Goal: Information Seeking & Learning: Compare options

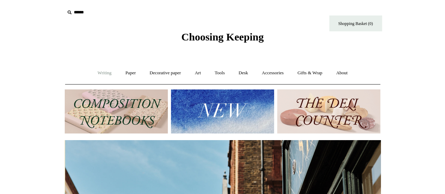
scroll to position [0, 316]
click at [102, 74] on link "Writing +" at bounding box center [104, 73] width 27 height 19
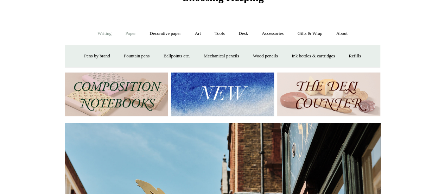
click at [130, 31] on link "Paper +" at bounding box center [130, 33] width 23 height 19
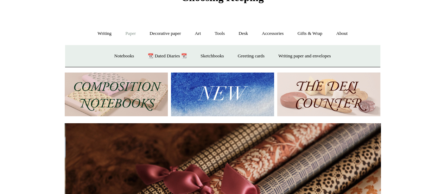
scroll to position [0, 632]
click at [118, 55] on link "Notebooks +" at bounding box center [124, 56] width 32 height 19
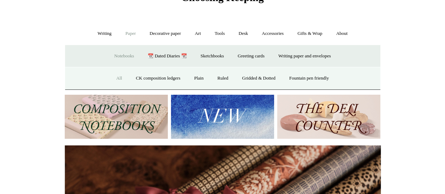
click at [113, 78] on link "All" at bounding box center [119, 78] width 19 height 19
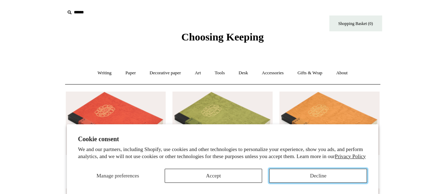
click at [299, 173] on button "Decline" at bounding box center [318, 176] width 98 height 14
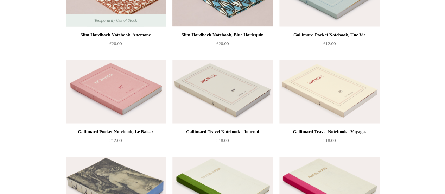
scroll to position [2168, 0]
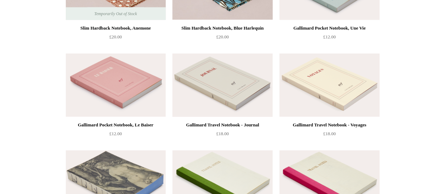
click at [205, 69] on img at bounding box center [223, 85] width 100 height 63
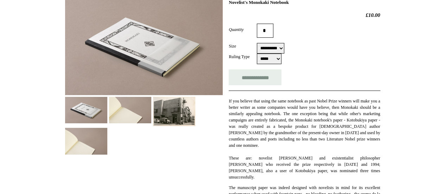
scroll to position [113, 0]
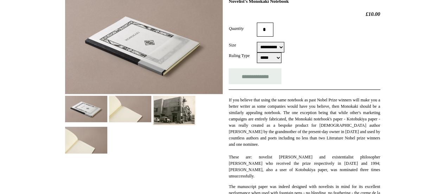
click at [132, 111] on img at bounding box center [130, 109] width 42 height 26
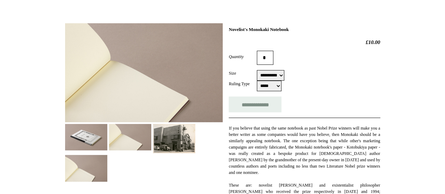
scroll to position [91, 0]
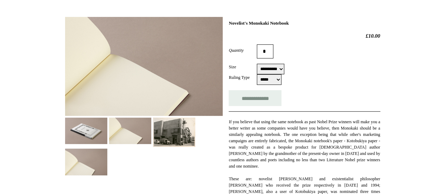
click at [89, 137] on img at bounding box center [86, 131] width 42 height 26
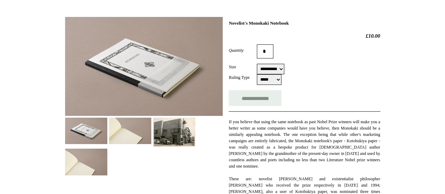
click at [73, 170] on img at bounding box center [86, 162] width 42 height 26
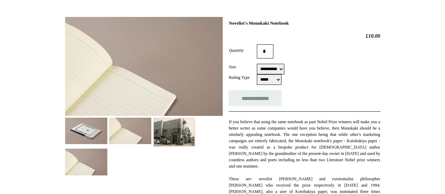
click at [95, 130] on img at bounding box center [86, 131] width 42 height 26
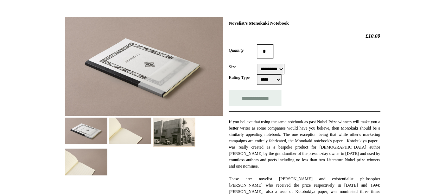
click at [175, 54] on img at bounding box center [144, 66] width 158 height 99
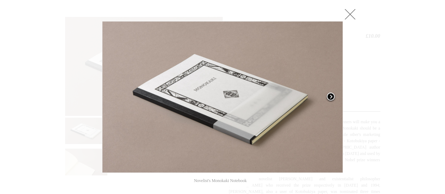
click at [332, 95] on span at bounding box center [331, 97] width 11 height 11
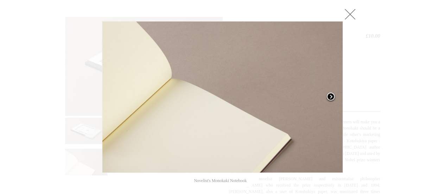
click at [332, 95] on span at bounding box center [331, 97] width 11 height 11
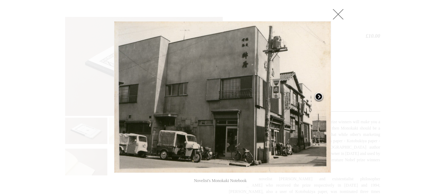
click at [320, 95] on span at bounding box center [319, 97] width 11 height 11
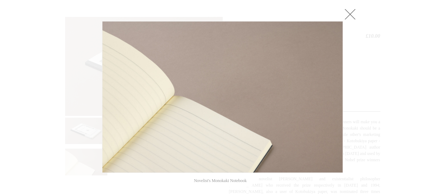
click at [350, 19] on link at bounding box center [350, 14] width 14 height 14
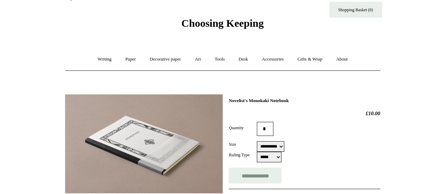
scroll to position [15, 0]
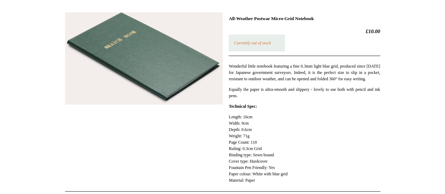
scroll to position [95, 0]
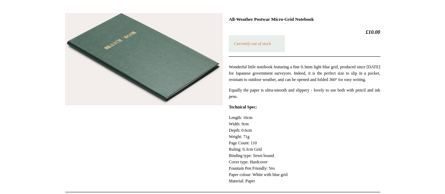
click at [123, 45] on img at bounding box center [144, 59] width 158 height 93
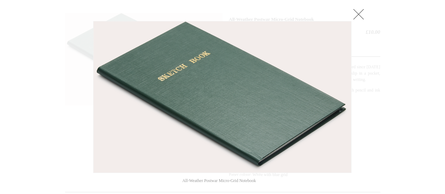
click at [359, 12] on link at bounding box center [359, 14] width 14 height 14
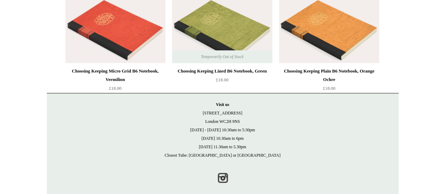
scroll to position [323, 0]
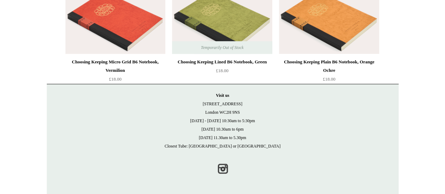
click at [117, 26] on img at bounding box center [115, 21] width 100 height 63
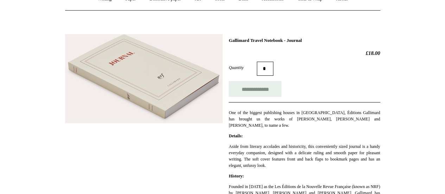
scroll to position [73, 0]
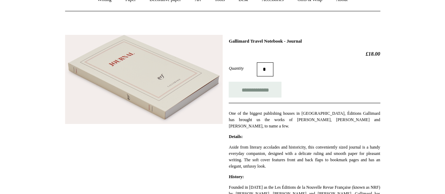
click at [125, 68] on img at bounding box center [144, 79] width 158 height 89
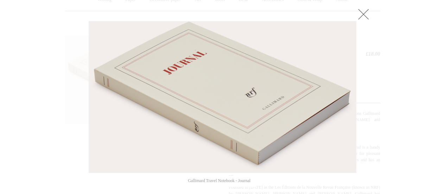
click at [311, 102] on img at bounding box center [222, 96] width 267 height 151
click at [366, 12] on link at bounding box center [364, 14] width 14 height 14
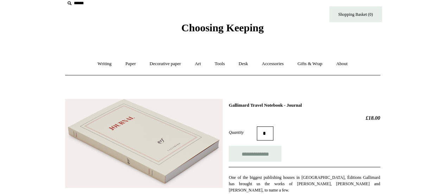
scroll to position [0, 0]
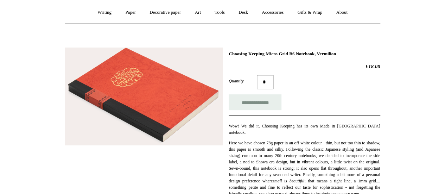
scroll to position [60, 0]
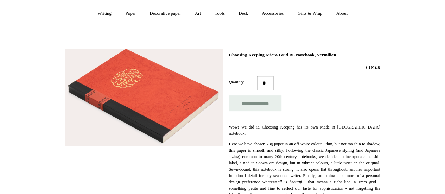
click at [144, 65] on img at bounding box center [144, 98] width 158 height 98
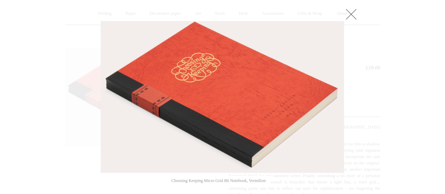
click at [352, 13] on link at bounding box center [351, 14] width 14 height 14
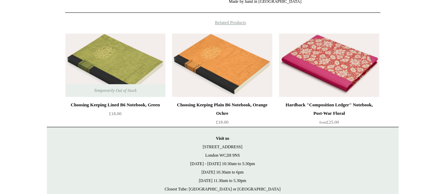
scroll to position [401, 0]
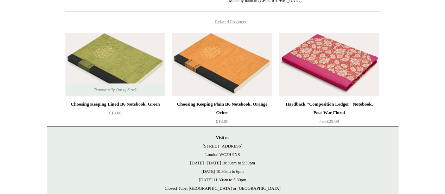
click at [361, 76] on img at bounding box center [329, 64] width 100 height 63
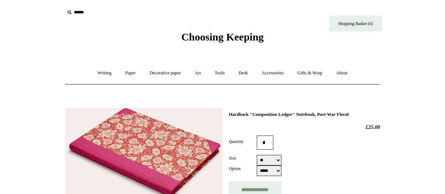
select select "*****"
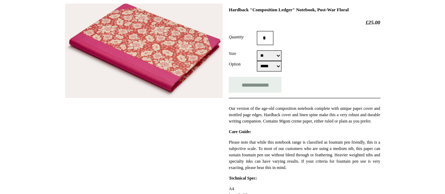
scroll to position [102, 0]
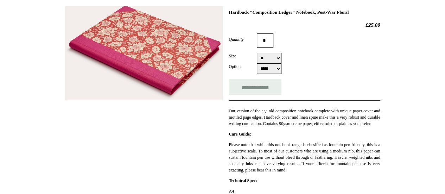
click at [109, 61] on img at bounding box center [144, 53] width 158 height 95
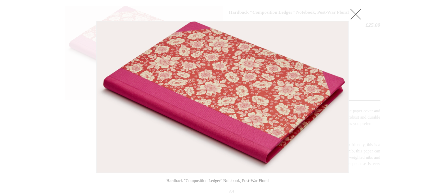
click at [356, 12] on link at bounding box center [356, 14] width 14 height 14
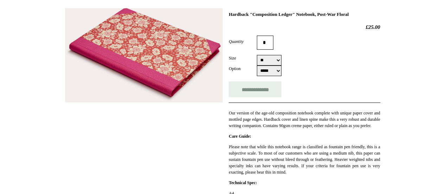
scroll to position [0, 0]
